Goal: Find specific fact: Find specific fact

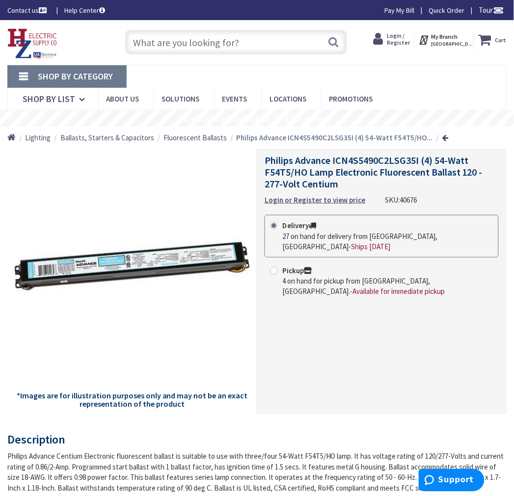
click at [408, 195] on span "40676" at bounding box center [408, 199] width 17 height 9
copy span "40676"
